Goal: Task Accomplishment & Management: Use online tool/utility

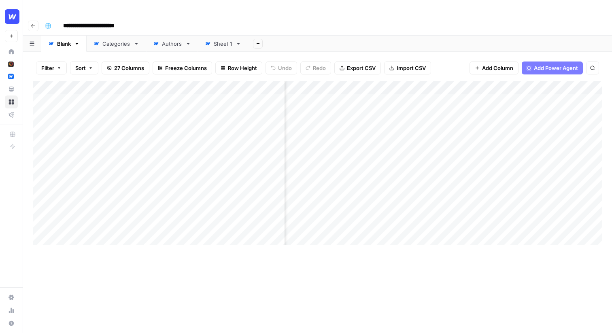
scroll to position [0, 410]
click at [385, 85] on div "Add Column" at bounding box center [318, 163] width 570 height 164
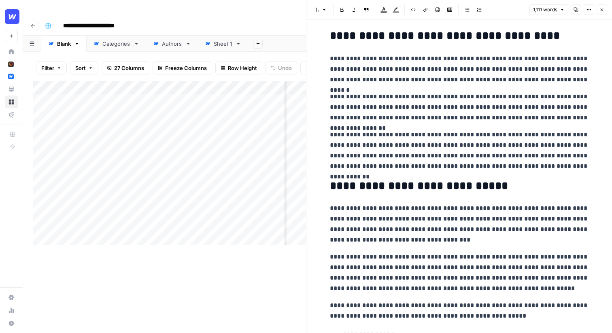
scroll to position [242, 0]
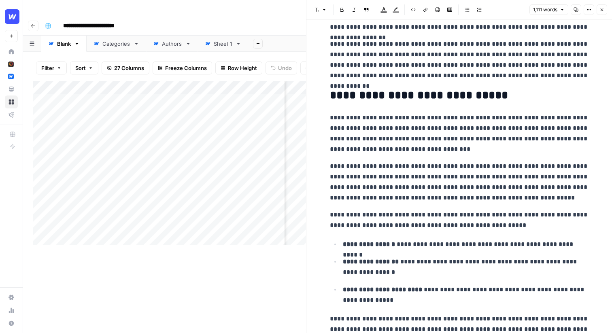
click at [456, 136] on p "**********" at bounding box center [459, 134] width 259 height 42
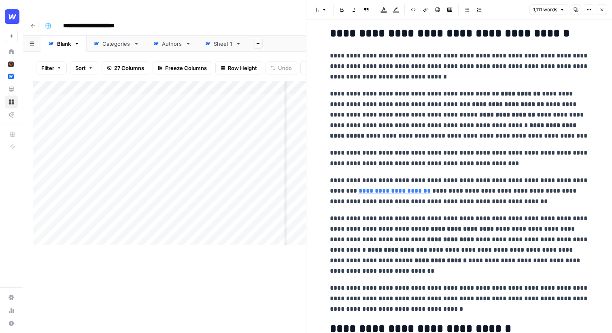
scroll to position [771, 0]
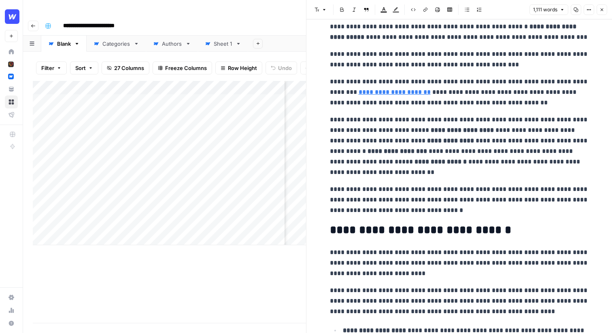
click at [294, 271] on div "Add Column" at bounding box center [169, 202] width 273 height 242
click at [600, 7] on icon "button" at bounding box center [602, 9] width 5 height 5
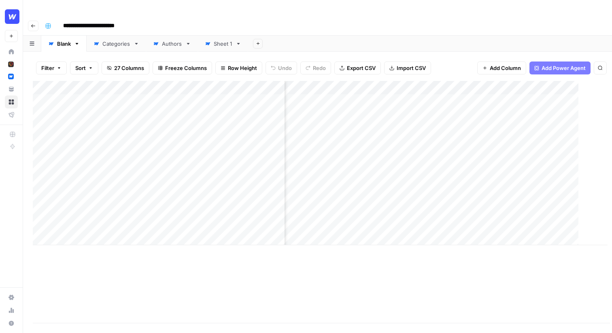
click at [601, 19] on div "**********" at bounding box center [323, 25] width 562 height 13
click at [352, 81] on div "Add Column" at bounding box center [318, 163] width 570 height 164
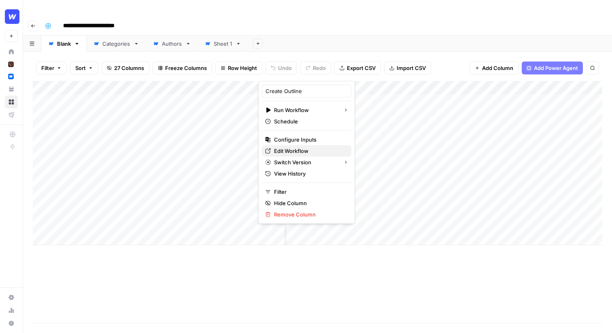
click at [305, 149] on span "Edit Workflow" at bounding box center [309, 151] width 71 height 8
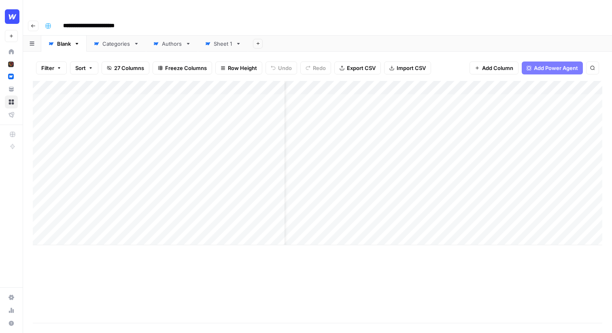
scroll to position [0, 0]
click at [360, 247] on div "Add Column" at bounding box center [318, 202] width 570 height 242
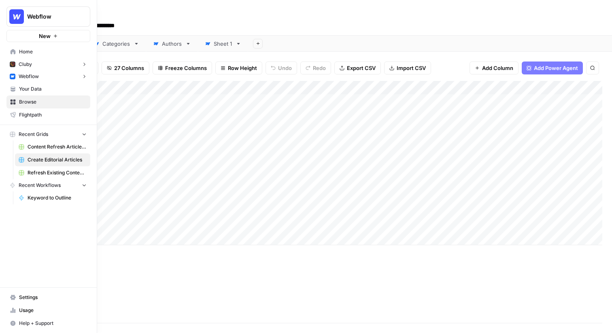
click at [58, 37] on button "New" at bounding box center [48, 36] width 84 height 12
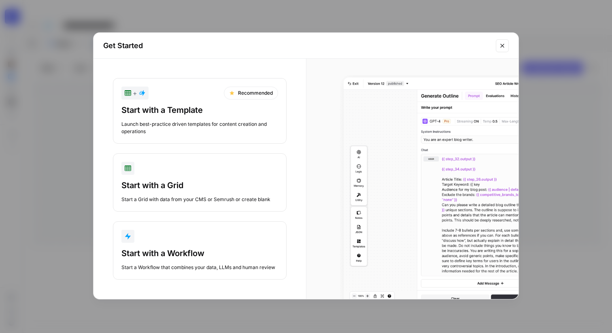
click at [168, 254] on div "Start with a Workflow" at bounding box center [199, 253] width 157 height 11
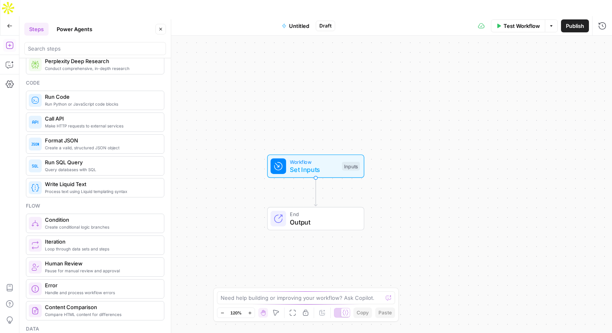
scroll to position [179, 0]
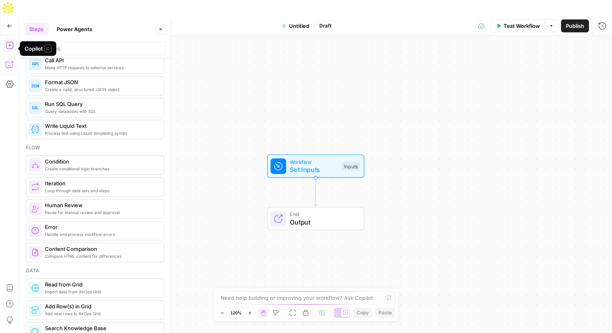
click at [10, 61] on icon "button" at bounding box center [10, 65] width 8 height 8
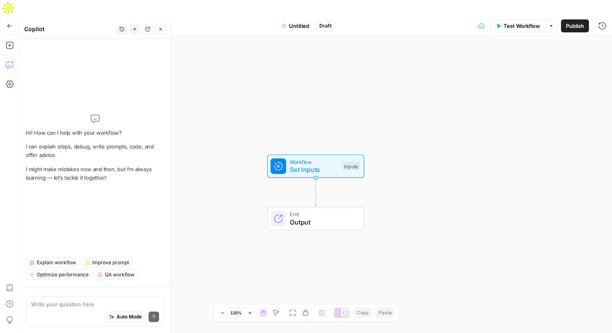
click at [86, 308] on textarea at bounding box center [95, 304] width 128 height 8
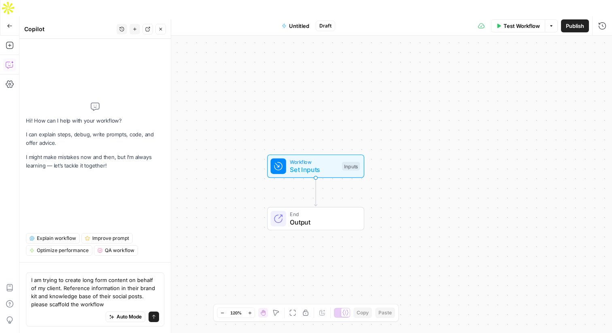
type textarea "I am trying to create long form content on behalf of my client. Reference infor…"
click at [154, 318] on icon "submit" at bounding box center [153, 317] width 3 height 4
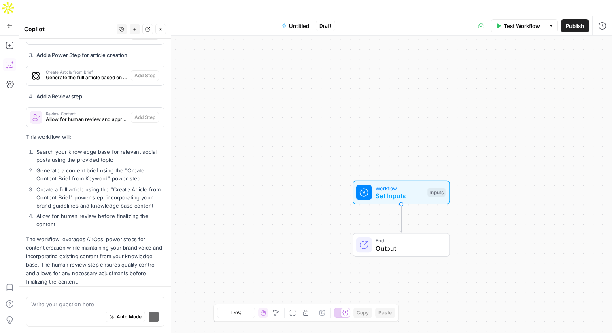
scroll to position [514, 0]
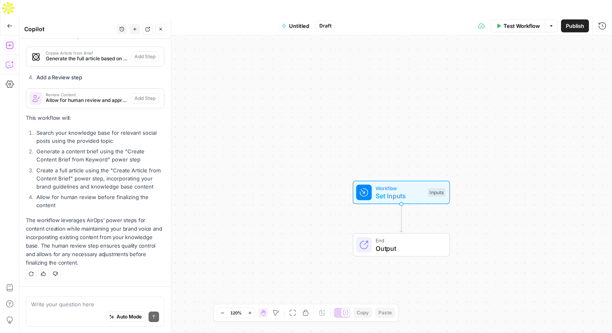
click at [11, 41] on icon "button" at bounding box center [10, 45] width 8 height 8
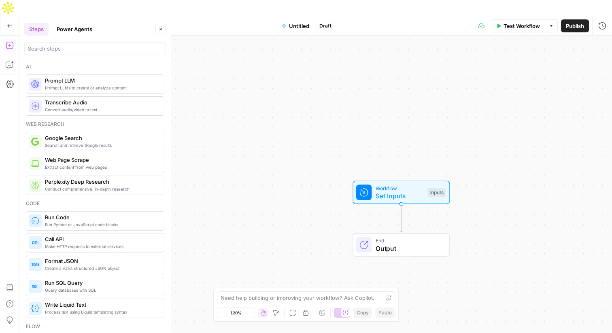
click at [69, 34] on button "Power Agents" at bounding box center [74, 29] width 45 height 13
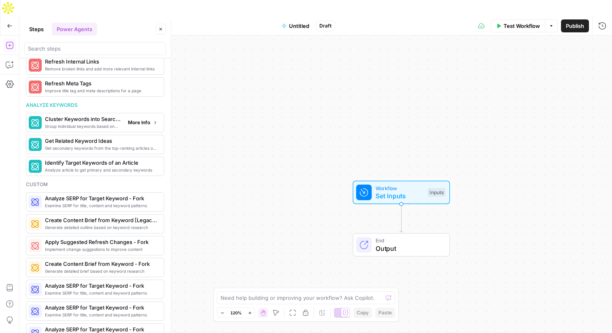
scroll to position [464, 0]
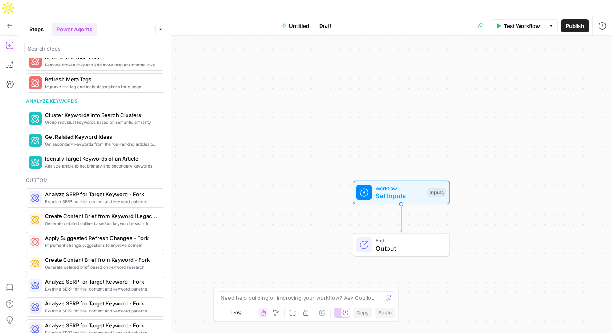
click at [13, 19] on button "Go Back" at bounding box center [9, 26] width 15 height 15
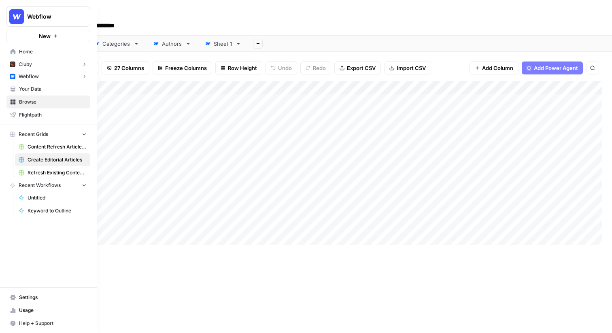
click at [29, 78] on span "Webflow" at bounding box center [29, 76] width 20 height 7
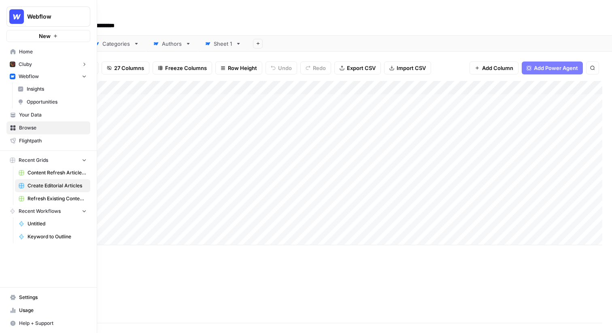
click at [33, 118] on span "Your Data" at bounding box center [53, 114] width 68 height 7
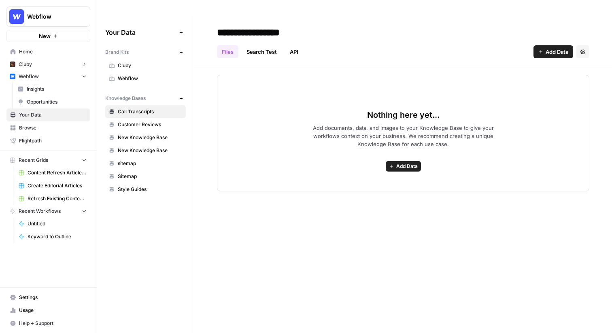
click at [379, 44] on header "**********" at bounding box center [403, 40] width 418 height 49
click at [138, 72] on link "Webflow" at bounding box center [145, 78] width 81 height 13
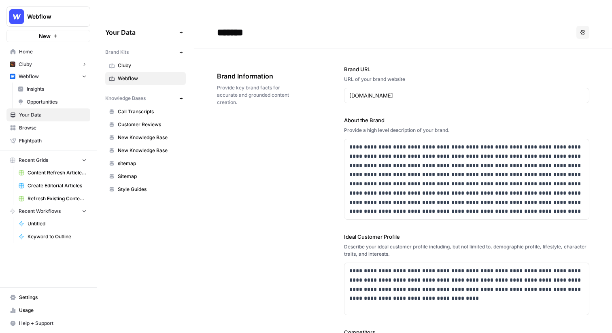
click at [58, 90] on span "Insights" at bounding box center [57, 88] width 60 height 7
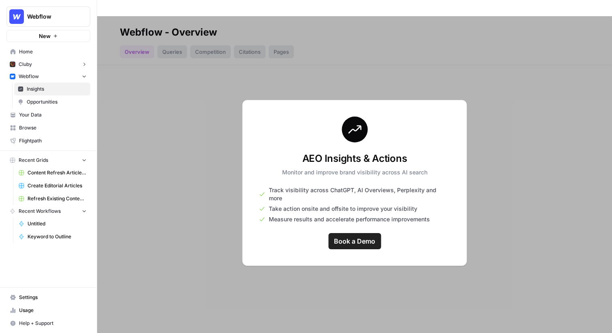
click at [402, 38] on div at bounding box center [354, 182] width 515 height 333
click at [493, 25] on div at bounding box center [354, 182] width 515 height 333
click at [464, 234] on div "AEO Insights & Actions Monitor and improve brand visibility across AI search Tr…" at bounding box center [355, 183] width 225 height 166
click at [44, 98] on link "Opportunities" at bounding box center [52, 102] width 76 height 13
click at [43, 89] on span "Insights" at bounding box center [57, 88] width 60 height 7
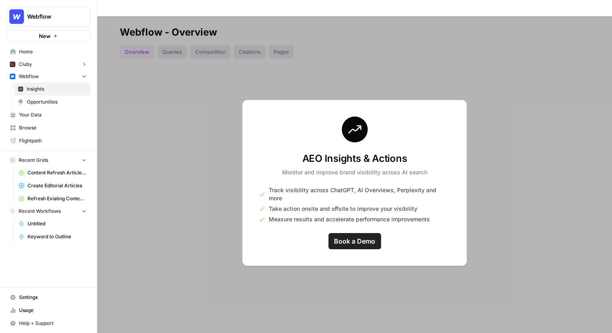
click at [108, 86] on div at bounding box center [354, 182] width 515 height 333
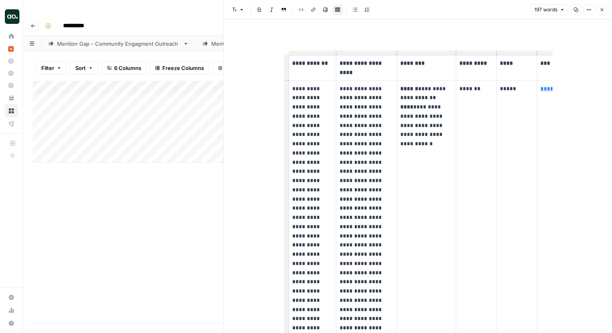
scroll to position [8, 0]
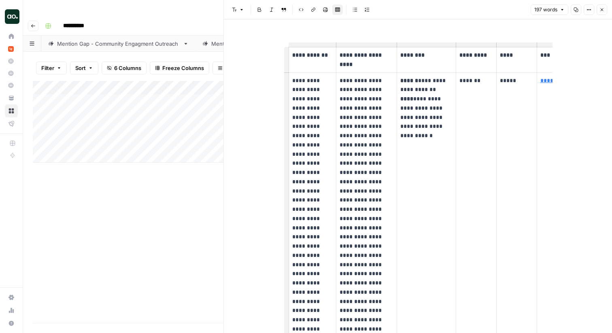
click at [601, 11] on icon "button" at bounding box center [602, 9] width 5 height 5
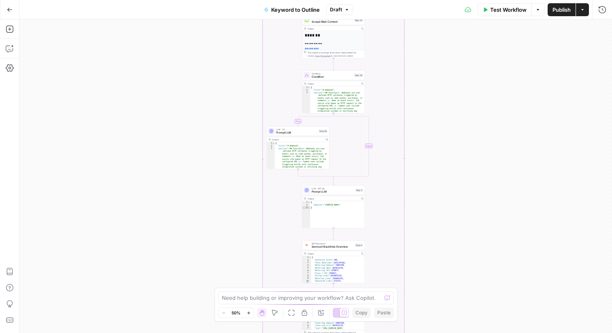
drag, startPoint x: 224, startPoint y: 81, endPoint x: 224, endPoint y: 266, distance: 185.9
click at [224, 267] on div "true false Workflow Set Inputs Inputs LLM · GPT-4o Search Query Step 40 Output …" at bounding box center [315, 176] width 593 height 314
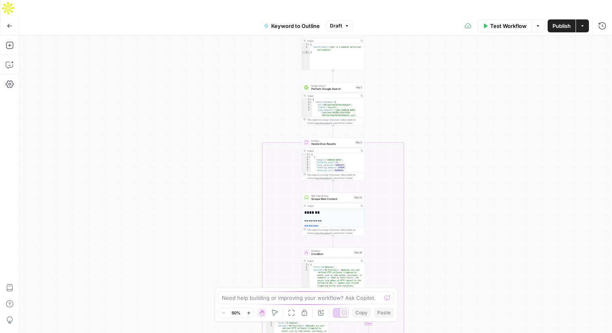
drag, startPoint x: 202, startPoint y: 103, endPoint x: 202, endPoint y: 264, distance: 161.2
click at [202, 264] on div "true false Workflow Set Inputs Inputs LLM · GPT-4o Search Query Step 40 Output …" at bounding box center [315, 193] width 593 height 314
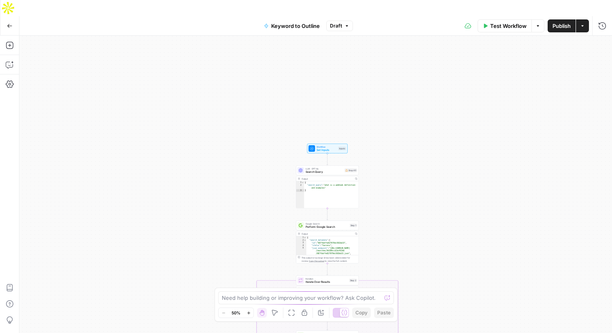
drag, startPoint x: 192, startPoint y: 155, endPoint x: 187, endPoint y: 294, distance: 138.6
click at [187, 294] on div "true false Workflow Set Inputs Inputs LLM · GPT-4o Search Query Step 40 Output …" at bounding box center [315, 193] width 593 height 314
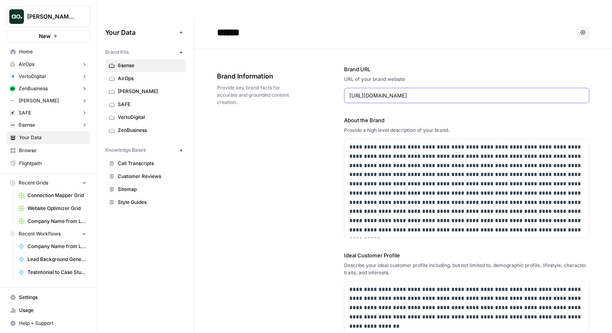
click at [381, 92] on input "https://6sense.com/" at bounding box center [466, 96] width 235 height 8
click at [376, 49] on div "**********" at bounding box center [466, 311] width 245 height 524
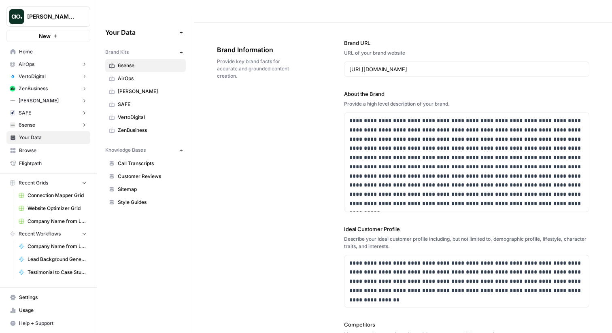
scroll to position [27, 0]
click at [417, 116] on p "**********" at bounding box center [466, 162] width 235 height 92
drag, startPoint x: 472, startPoint y: 185, endPoint x: 345, endPoint y: 96, distance: 154.6
click at [345, 96] on div "**********" at bounding box center [466, 150] width 245 height 122
click at [395, 141] on p "**********" at bounding box center [466, 162] width 235 height 92
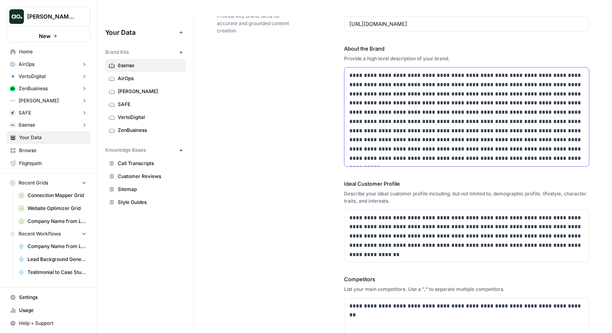
scroll to position [0, 0]
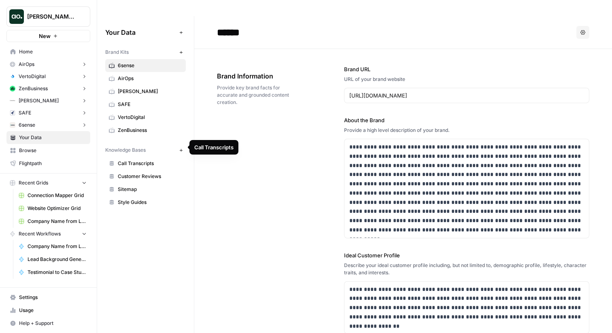
click at [136, 160] on span "Call Transcripts" at bounding box center [150, 163] width 64 height 7
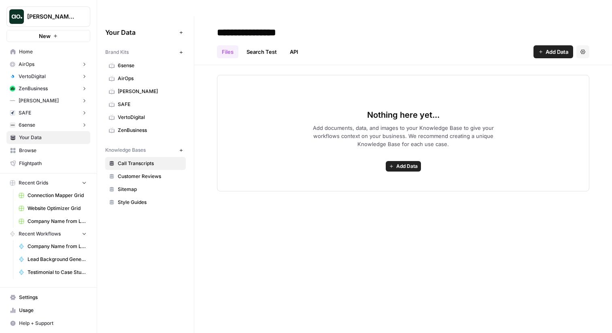
click at [546, 48] on span "Add Data" at bounding box center [557, 52] width 23 height 8
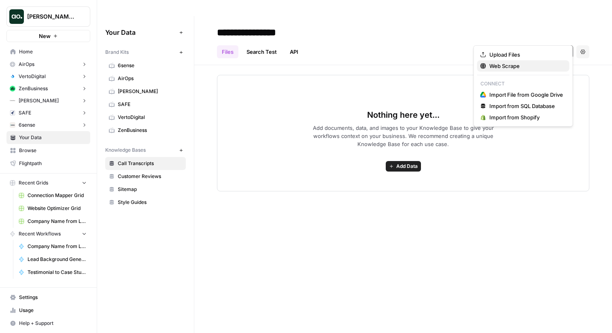
click at [503, 68] on span "Web Scrape" at bounding box center [527, 66] width 74 height 8
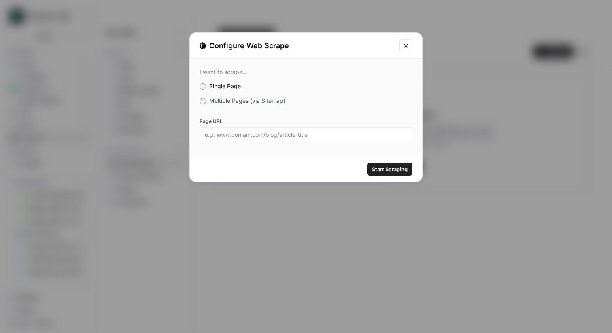
click at [274, 99] on span "Multiple Pages (via Sitemap)" at bounding box center [247, 100] width 76 height 7
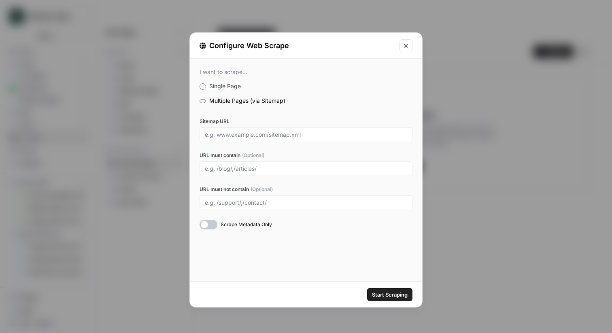
click at [407, 43] on icon "Close modal" at bounding box center [406, 46] width 6 height 6
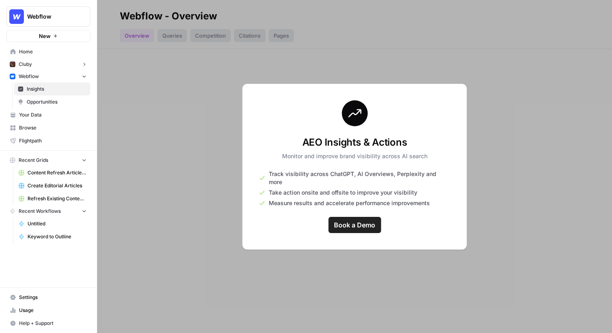
click at [400, 62] on div at bounding box center [354, 166] width 515 height 333
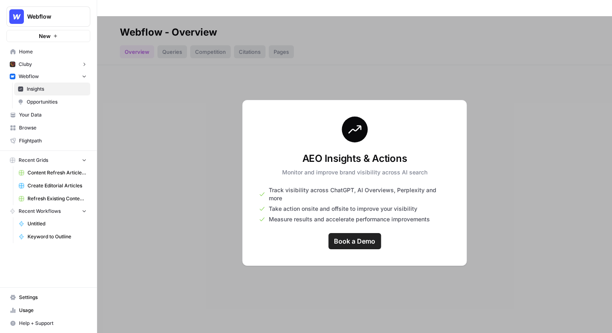
click at [67, 122] on link "Browse" at bounding box center [48, 127] width 84 height 13
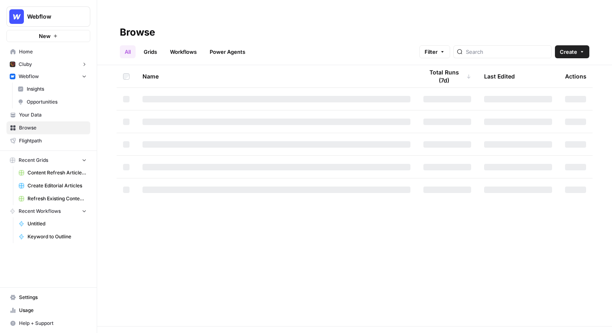
click at [69, 109] on link "Your Data" at bounding box center [48, 115] width 84 height 13
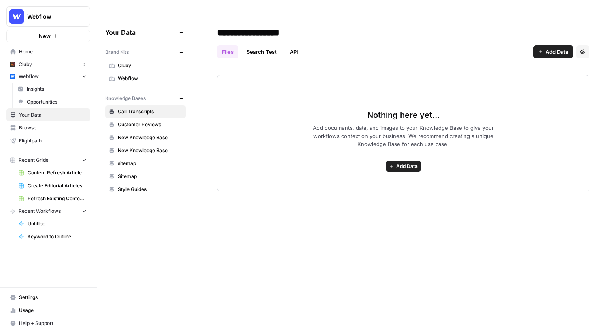
click at [139, 75] on span "Webflow" at bounding box center [150, 78] width 64 height 7
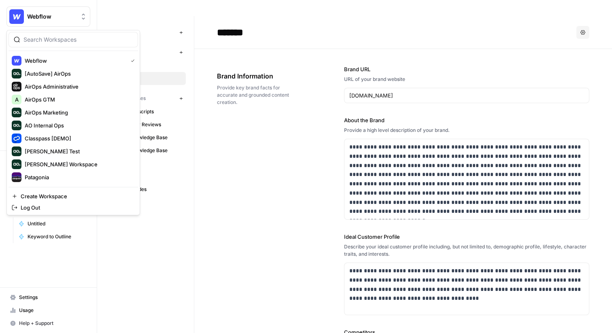
click at [51, 19] on span "Webflow" at bounding box center [51, 17] width 49 height 8
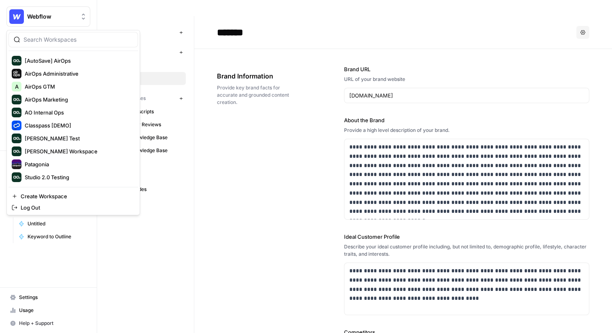
click at [234, 93] on div "Brand Information Provide key brand facts for accurate and grounded content cre…" at bounding box center [258, 88] width 82 height 67
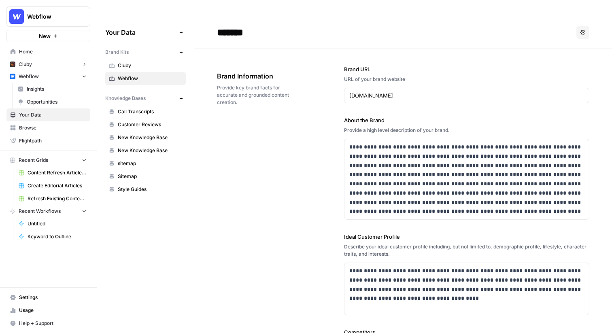
click at [71, 90] on span "Insights" at bounding box center [57, 88] width 60 height 7
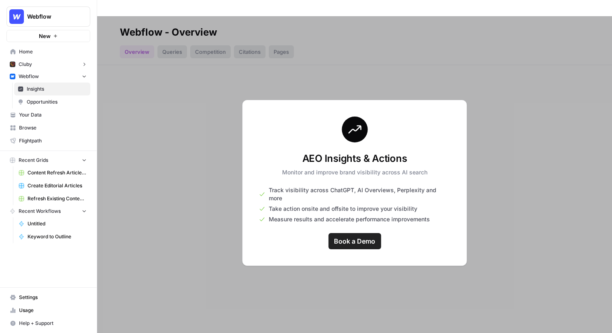
click at [151, 115] on div at bounding box center [354, 182] width 515 height 333
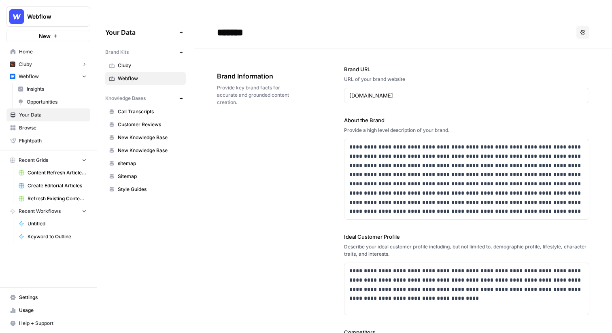
click at [62, 12] on button "Webflow" at bounding box center [48, 16] width 84 height 20
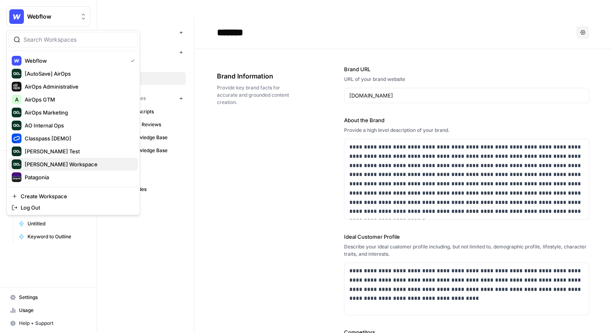
click at [67, 161] on span "[PERSON_NAME] Workspace" at bounding box center [78, 164] width 107 height 8
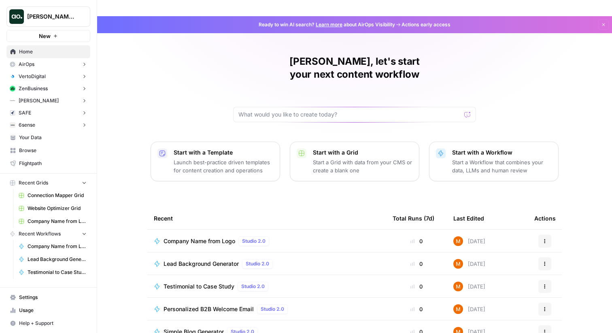
click at [55, 38] on icon "button" at bounding box center [55, 36] width 5 height 5
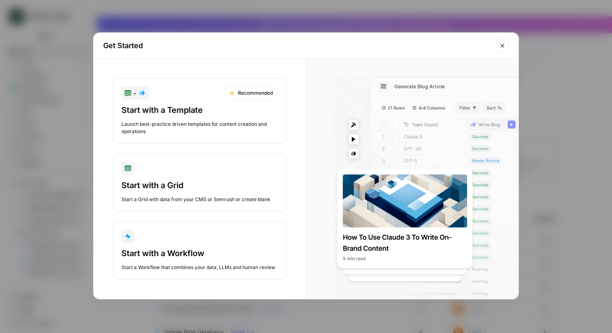
click at [41, 50] on div "Get Started + Recommended Start with a Template Launch best-practice driven tem…" at bounding box center [306, 166] width 612 height 333
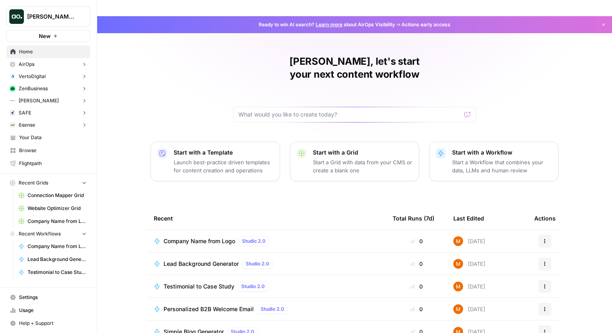
click at [47, 138] on span "Your Data" at bounding box center [53, 137] width 68 height 7
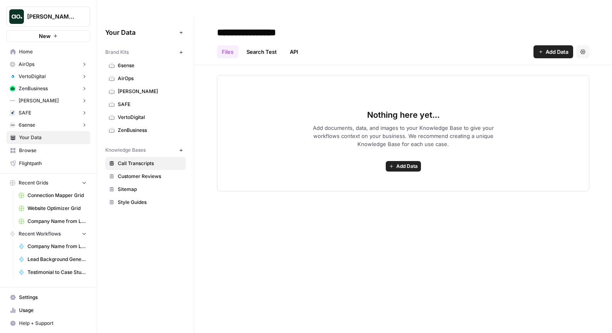
click at [179, 50] on icon "button" at bounding box center [181, 52] width 4 height 4
click at [180, 47] on button "New" at bounding box center [181, 52] width 10 height 10
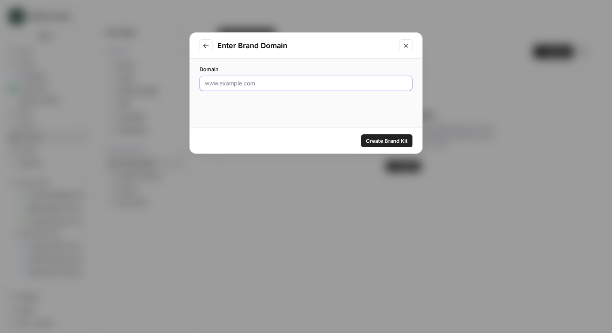
click at [259, 85] on input "Domain" at bounding box center [306, 83] width 202 height 8
type input "[DOMAIN_NAME]"
click button "Create Brand Kit" at bounding box center [386, 140] width 51 height 13
